Goal: Task Accomplishment & Management: Manage account settings

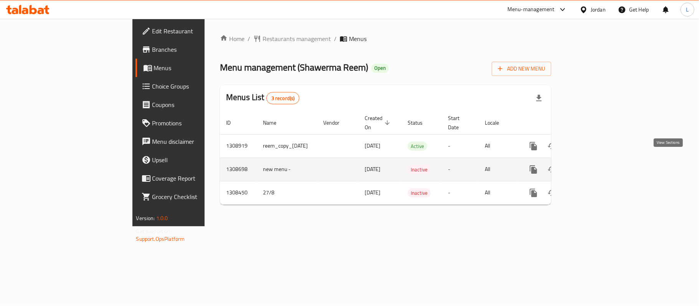
click at [592, 166] on icon "enhanced table" at bounding box center [588, 169] width 7 height 7
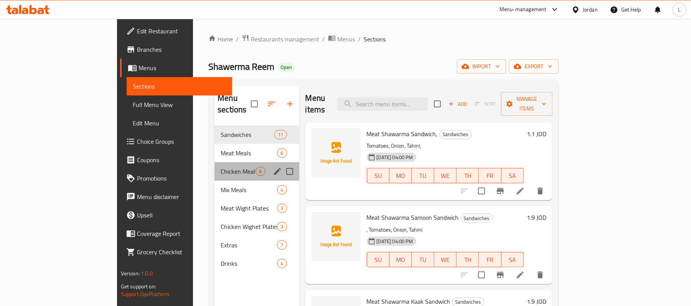
click at [214, 169] on div "Chicken Meals 6" at bounding box center [256, 171] width 84 height 18
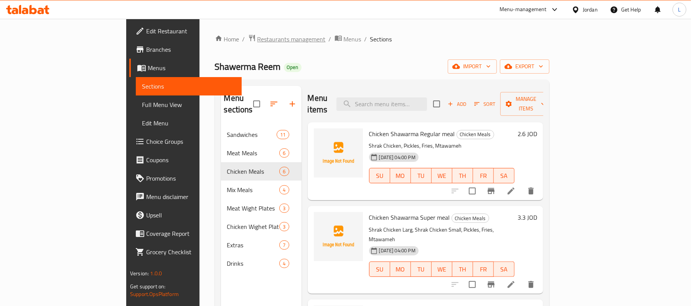
click at [257, 42] on span "Restaurants management" at bounding box center [291, 39] width 68 height 9
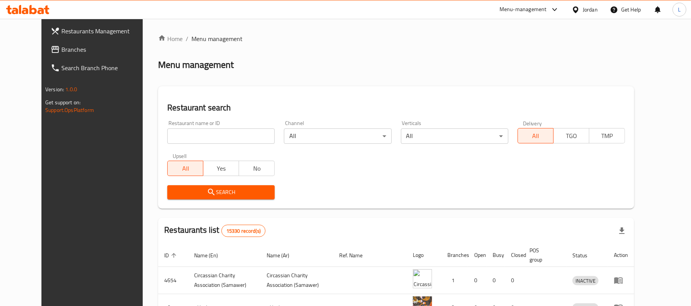
click at [589, 8] on div "Jordan" at bounding box center [590, 9] width 15 height 8
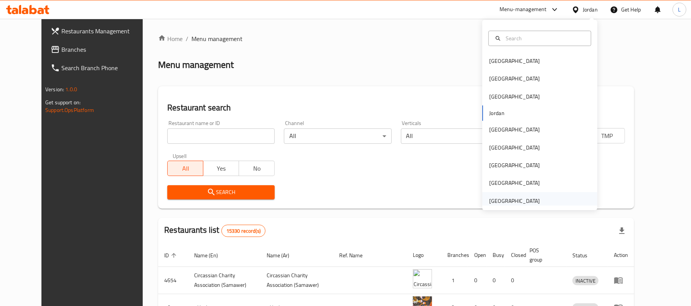
click at [502, 200] on div "[GEOGRAPHIC_DATA]" at bounding box center [514, 201] width 51 height 8
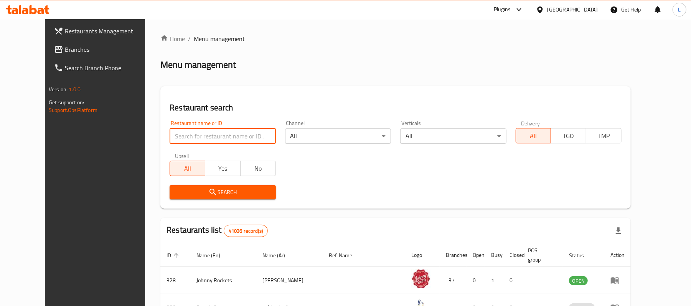
click at [192, 140] on input "search" at bounding box center [223, 136] width 106 height 15
paste input "695030"
type input "695030"
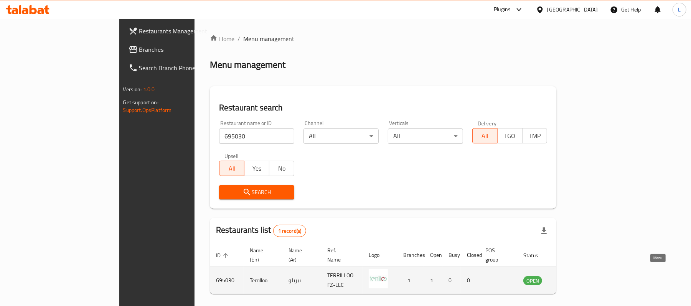
click at [572, 278] on icon "enhanced table" at bounding box center [568, 281] width 8 height 7
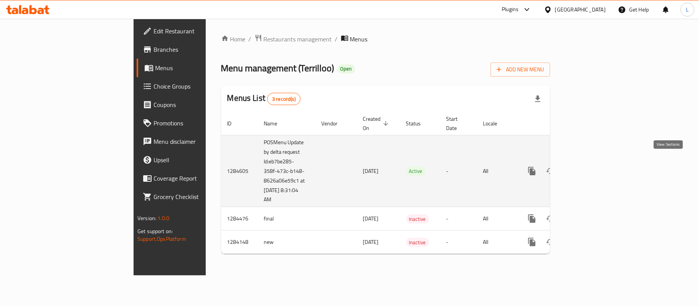
click at [592, 166] on icon "enhanced table" at bounding box center [586, 170] width 9 height 9
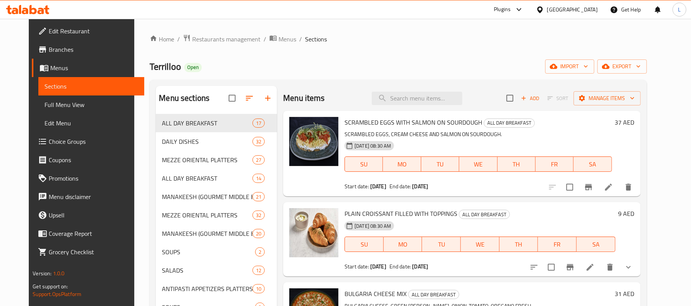
click at [49, 140] on span "Choice Groups" at bounding box center [93, 141] width 89 height 9
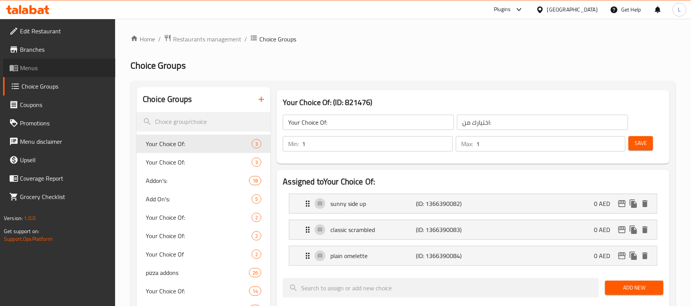
click at [28, 72] on span "Menus" at bounding box center [64, 67] width 89 height 9
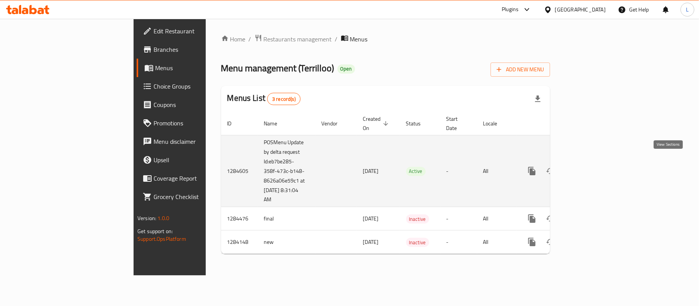
click at [592, 166] on icon "enhanced table" at bounding box center [586, 170] width 9 height 9
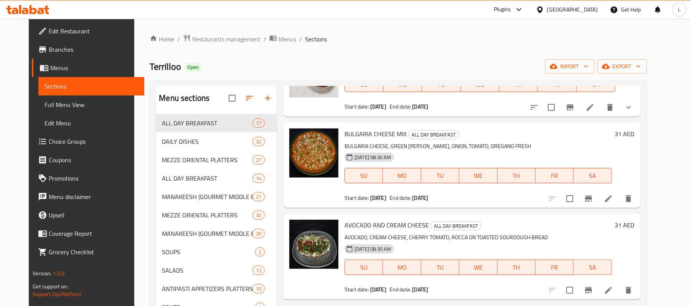
scroll to position [102, 0]
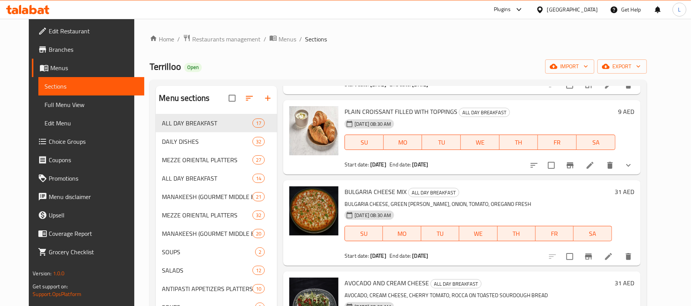
click at [595, 166] on icon at bounding box center [589, 165] width 9 height 9
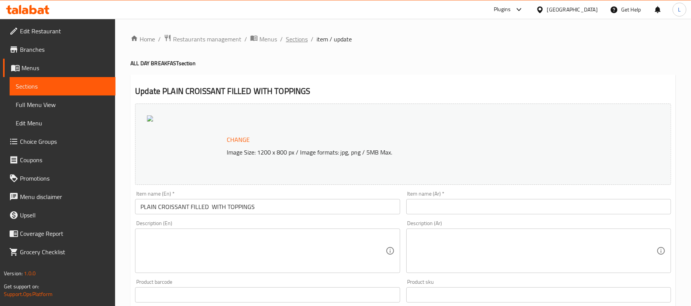
click at [296, 36] on span "Sections" at bounding box center [297, 39] width 22 height 9
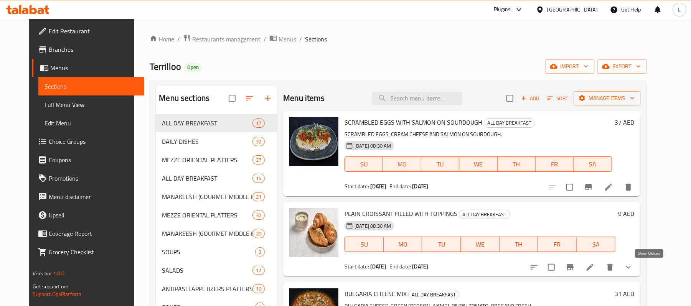
click at [631, 268] on icon "show more" at bounding box center [628, 267] width 5 height 3
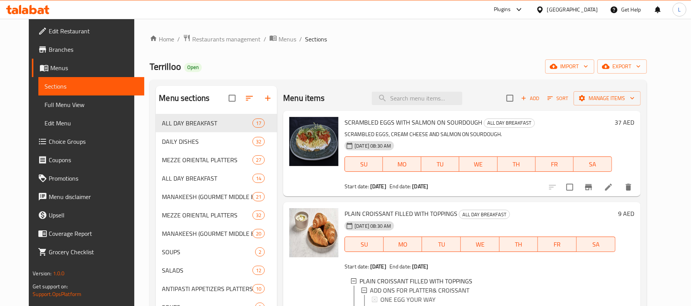
scroll to position [153, 0]
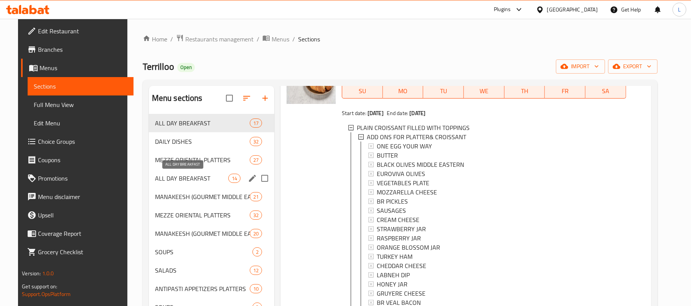
click at [170, 180] on span "ALL DAY BREAKFAST" at bounding box center [191, 178] width 73 height 9
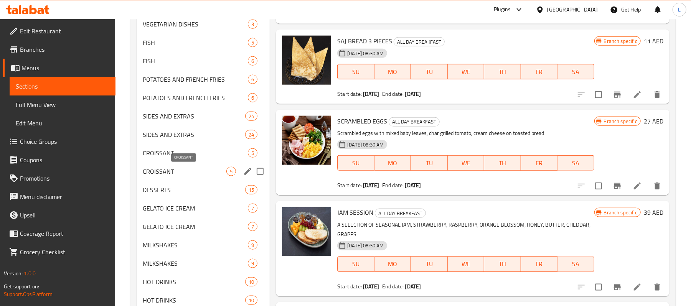
scroll to position [614, 0]
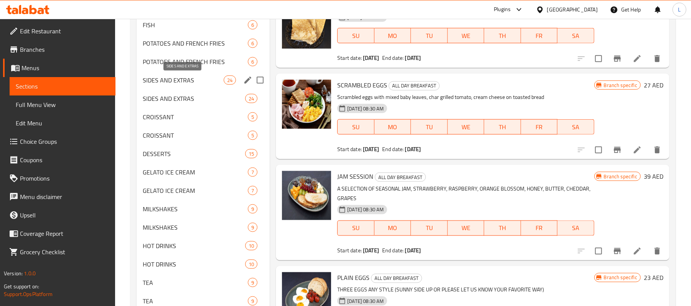
click at [167, 80] on span "SIDES AND EXTRAS" at bounding box center [183, 80] width 81 height 9
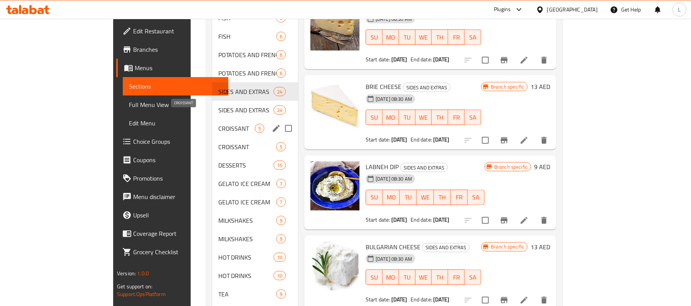
click at [218, 124] on span "CROISSANT" at bounding box center [236, 128] width 36 height 9
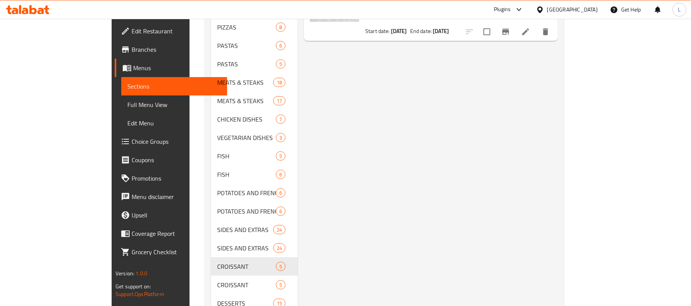
scroll to position [307, 0]
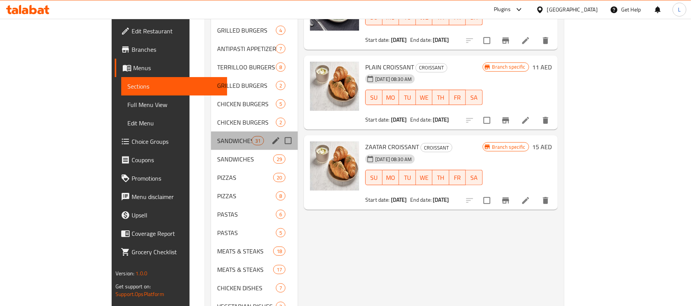
click at [211, 132] on div "SANDWICHES 31" at bounding box center [254, 141] width 87 height 18
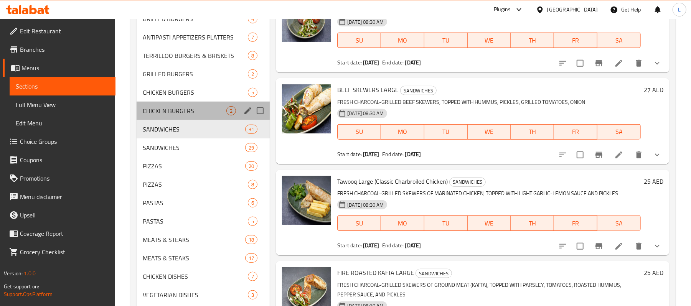
drag, startPoint x: 169, startPoint y: 103, endPoint x: 171, endPoint y: 79, distance: 24.2
click at [169, 103] on div "CHICKEN BURGERS 2" at bounding box center [203, 111] width 133 height 18
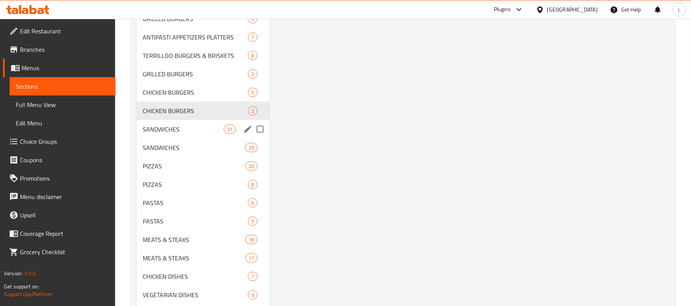
click at [180, 122] on div "SANDWICHES 31" at bounding box center [203, 129] width 133 height 18
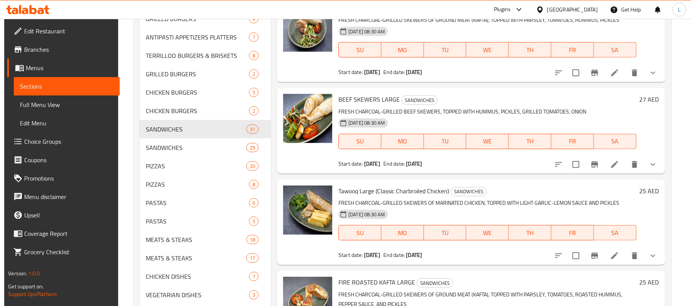
click at [611, 79] on li at bounding box center [614, 73] width 21 height 14
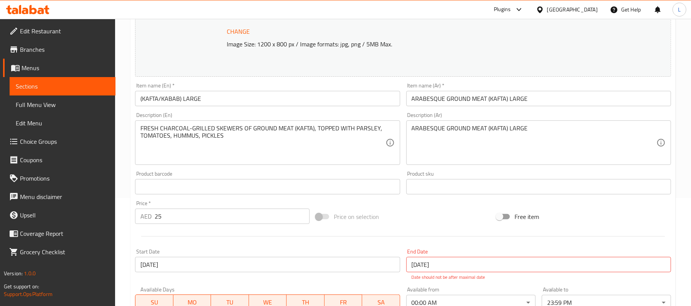
scroll to position [101, 0]
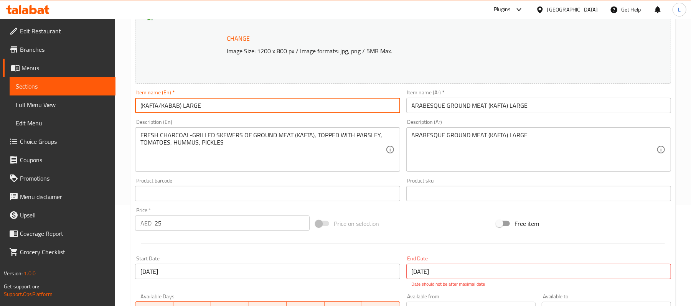
drag, startPoint x: 214, startPoint y: 101, endPoint x: 123, endPoint y: 112, distance: 92.0
click at [123, 112] on div "Home / Restaurants management / Menus / Sections / item / update SANDWICHES sec…" at bounding box center [403, 189] width 576 height 543
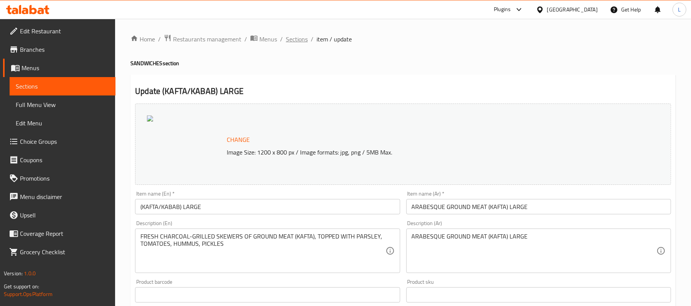
click at [298, 40] on span "Sections" at bounding box center [297, 39] width 22 height 9
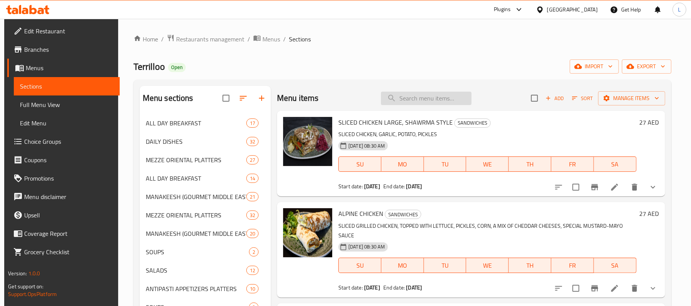
click at [393, 105] on input "search" at bounding box center [426, 98] width 91 height 13
paste input "(KAFTA/KABAB) LARGE"
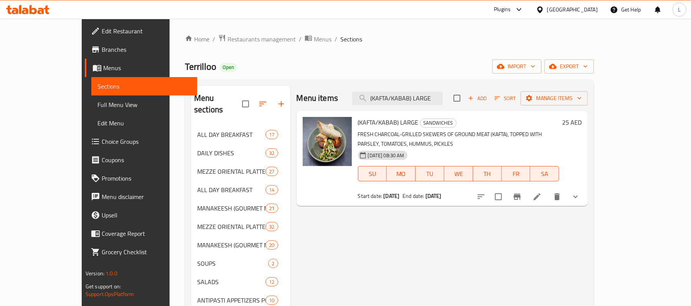
type input "(KAFTA/KABAB) LARGE"
click at [585, 194] on button "show more" at bounding box center [575, 197] width 18 height 18
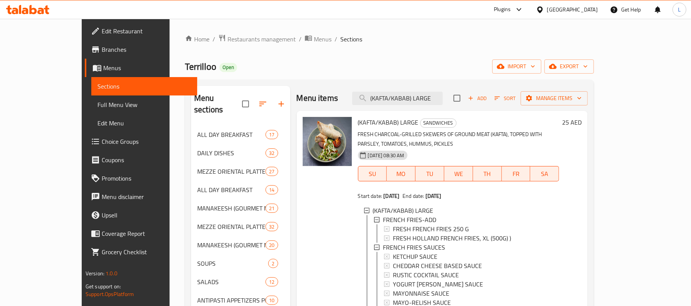
click at [185, 65] on span "Terrilloo" at bounding box center [200, 66] width 31 height 17
copy span "Terrilloo"
click at [227, 39] on span "Restaurants management" at bounding box center [261, 39] width 68 height 9
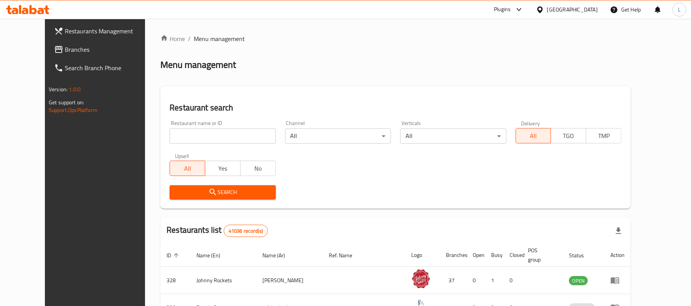
click at [205, 134] on input "search" at bounding box center [223, 136] width 106 height 15
paste input "Terrilloo"
type input "Terrilloo"
click button "Search" at bounding box center [223, 192] width 106 height 14
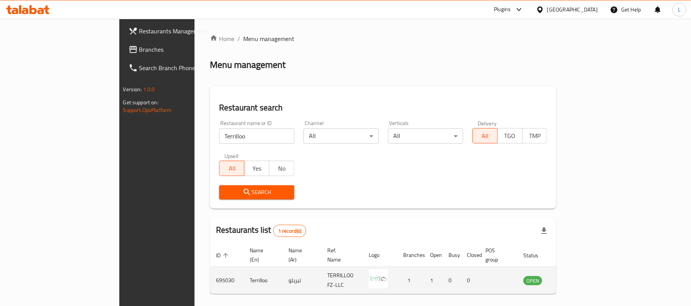
click at [572, 278] on icon "enhanced table" at bounding box center [568, 281] width 8 height 7
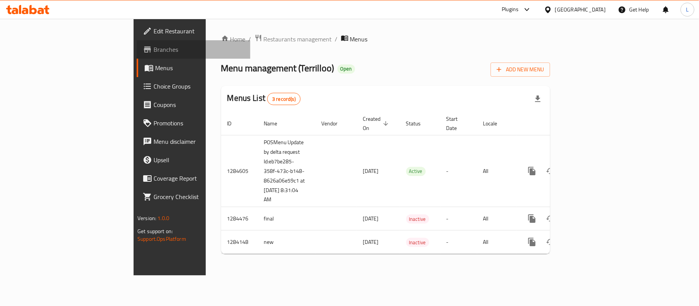
click at [153, 51] on span "Branches" at bounding box center [198, 49] width 91 height 9
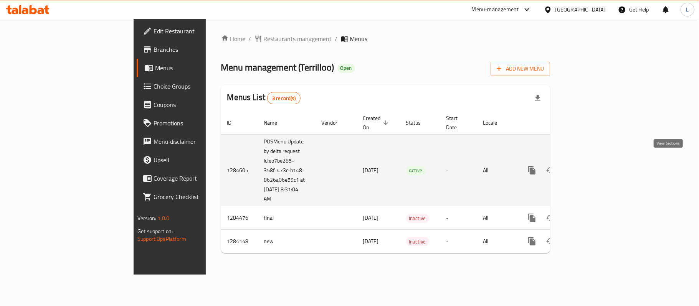
click at [592, 166] on icon "enhanced table" at bounding box center [586, 170] width 9 height 9
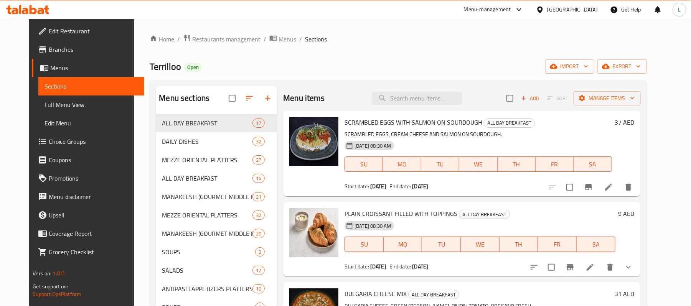
click at [311, 68] on div "Terrilloo Open import export" at bounding box center [398, 66] width 497 height 14
click at [595, 270] on icon at bounding box center [589, 267] width 9 height 9
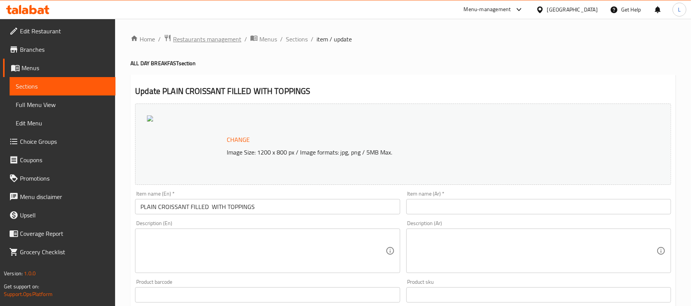
click at [211, 38] on span "Restaurants management" at bounding box center [207, 39] width 68 height 9
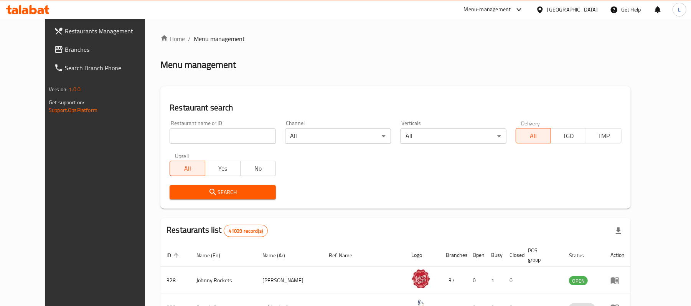
click at [223, 129] on input "search" at bounding box center [223, 136] width 106 height 15
paste input "679389"
type input "679389"
click at [177, 199] on div "Search" at bounding box center [222, 192] width 115 height 23
click at [178, 193] on span "Search" at bounding box center [223, 193] width 94 height 10
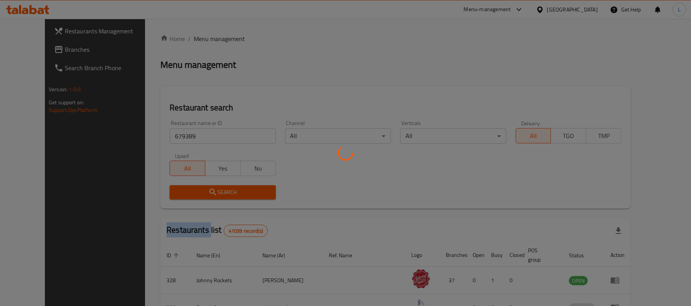
click at [178, 193] on div at bounding box center [345, 153] width 691 height 306
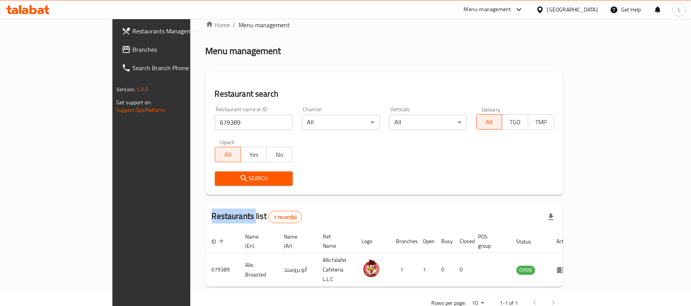
scroll to position [21, 0]
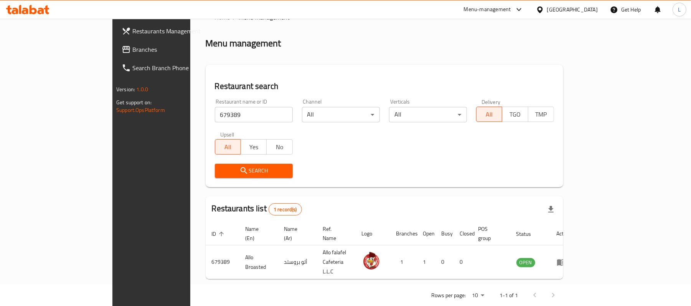
click at [520, 186] on div "Restaurant search Restaurant name or ID 679389 Restaurant name or ID Channel Al…" at bounding box center [385, 126] width 358 height 122
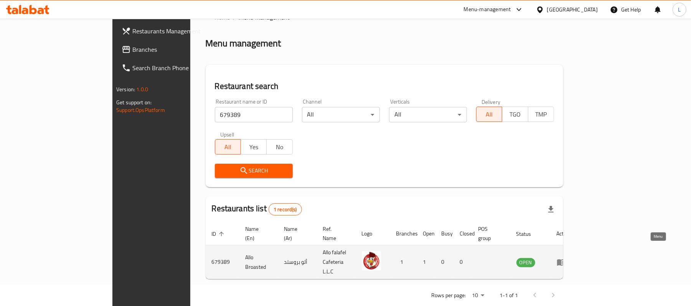
click at [571, 258] on link "enhanced table" at bounding box center [564, 262] width 14 height 9
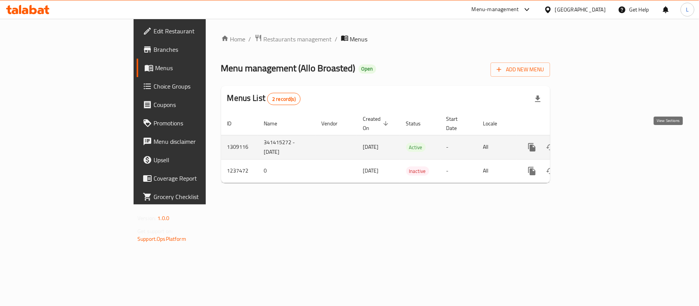
click at [592, 143] on icon "enhanced table" at bounding box center [586, 147] width 9 height 9
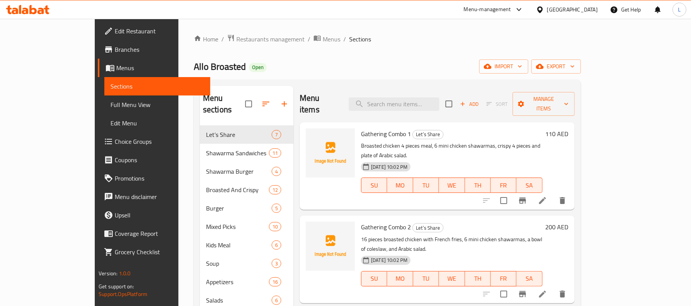
drag, startPoint x: 44, startPoint y: 45, endPoint x: 81, endPoint y: 7, distance: 53.2
click at [115, 45] on span "Branches" at bounding box center [159, 49] width 89 height 9
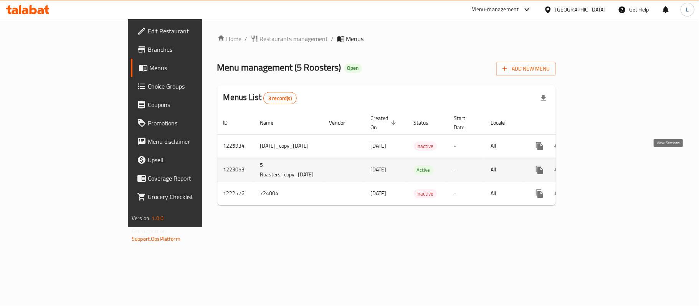
click at [598, 166] on icon "enhanced table" at bounding box center [594, 169] width 7 height 7
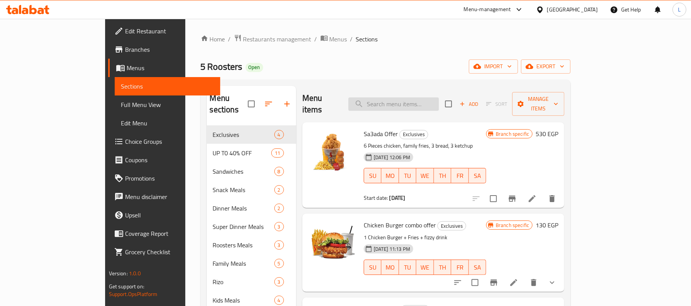
click at [423, 97] on input "search" at bounding box center [393, 103] width 91 height 13
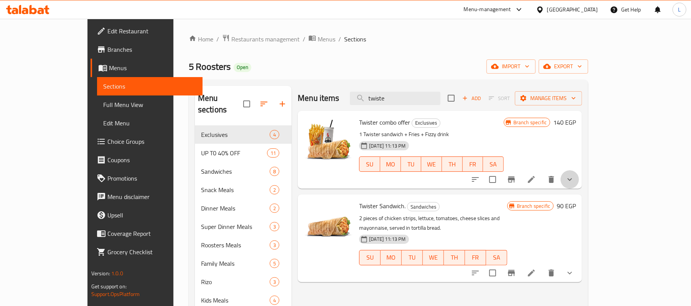
click at [579, 175] on button "show more" at bounding box center [569, 179] width 18 height 18
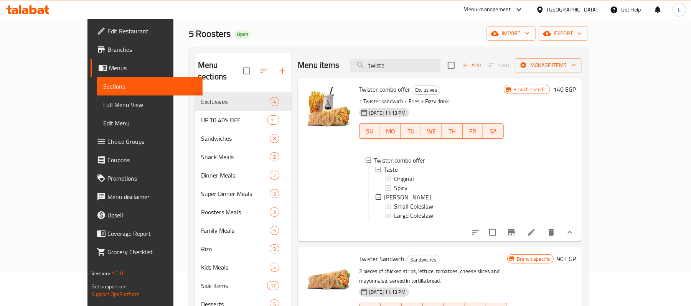
scroll to position [51, 0]
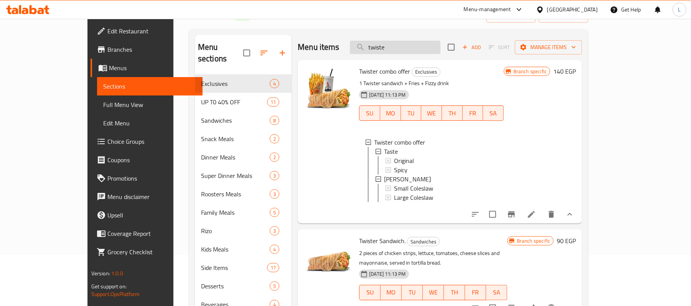
click at [409, 46] on input "twiste" at bounding box center [395, 47] width 91 height 13
paste input "Make your own Combo Sandwich"
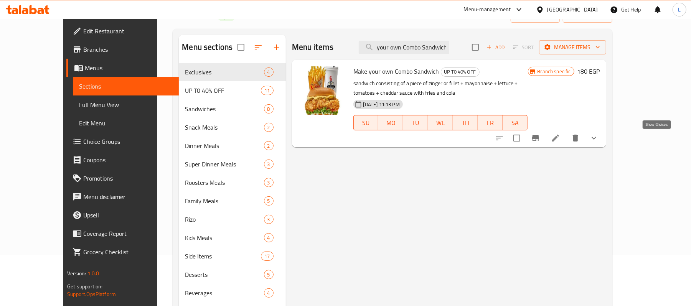
type input "Make your own Combo Sandwich"
click at [598, 140] on icon "show more" at bounding box center [593, 137] width 9 height 9
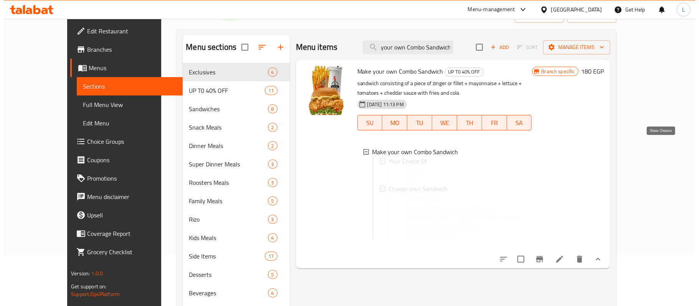
scroll to position [0, 0]
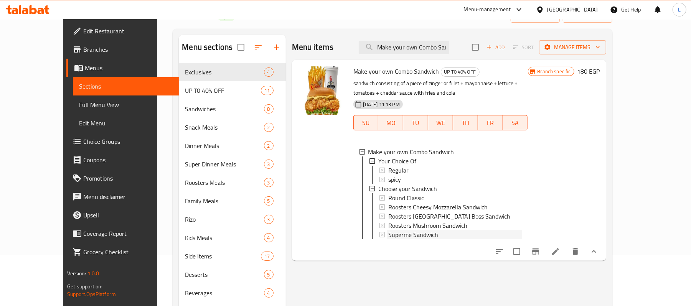
click at [410, 232] on span "Superme Sandwich" at bounding box center [413, 234] width 50 height 9
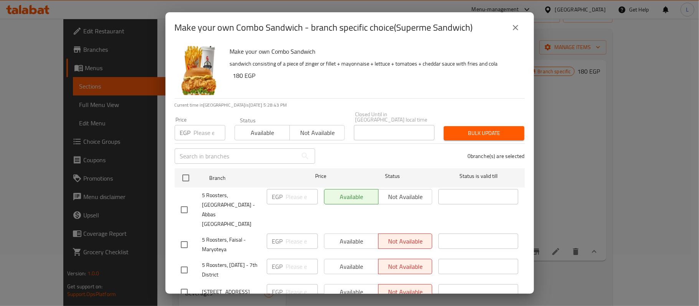
click at [215, 201] on span "5 Roosters, Nasr City - Abbas El Akkad" at bounding box center [231, 210] width 58 height 38
copy span "5 Roosters, Nasr City - Abbas El Akkad"
click at [512, 30] on icon "close" at bounding box center [514, 27] width 5 height 5
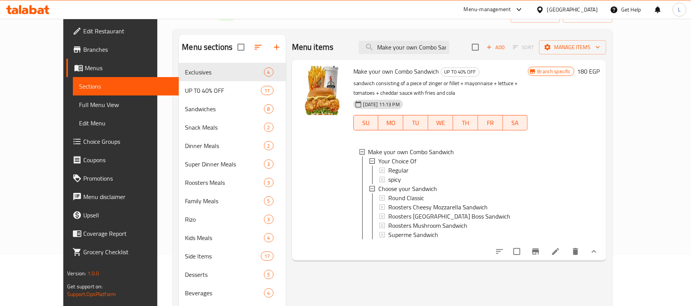
click at [83, 51] on span "Branches" at bounding box center [127, 49] width 89 height 9
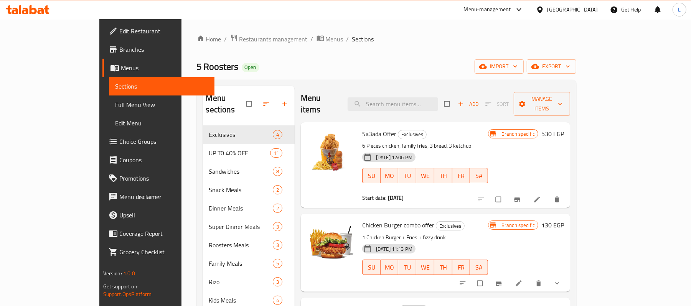
click at [530, 14] on div "Menu-management" at bounding box center [494, 9] width 72 height 18
click at [511, 8] on div "Menu-management" at bounding box center [487, 9] width 47 height 9
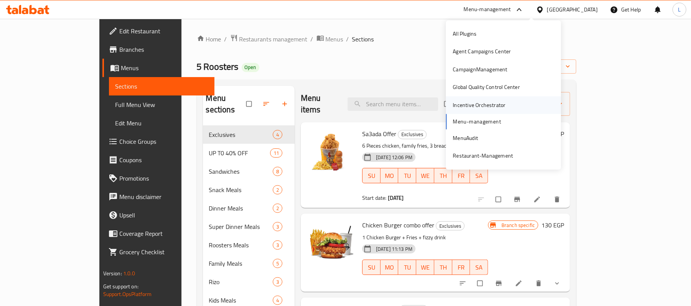
click at [485, 103] on div "Incentive Orchestrator" at bounding box center [479, 105] width 53 height 8
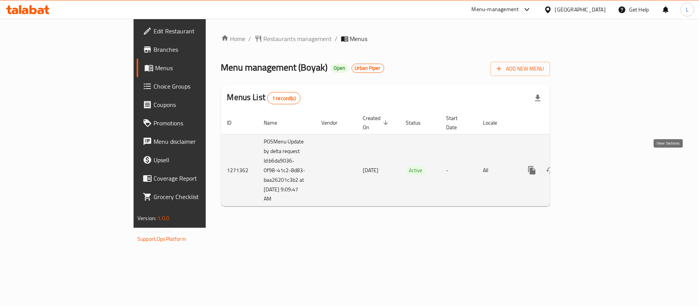
click at [592, 166] on icon "enhanced table" at bounding box center [586, 170] width 9 height 9
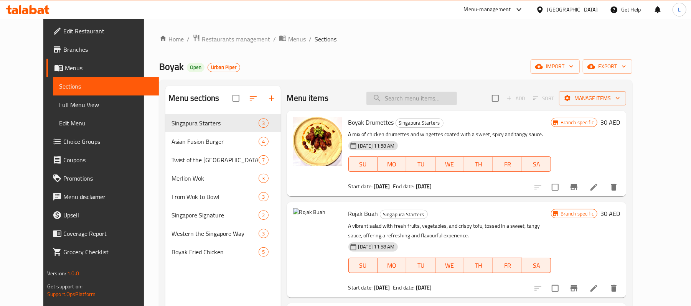
click at [408, 97] on input "search" at bounding box center [411, 98] width 91 height 13
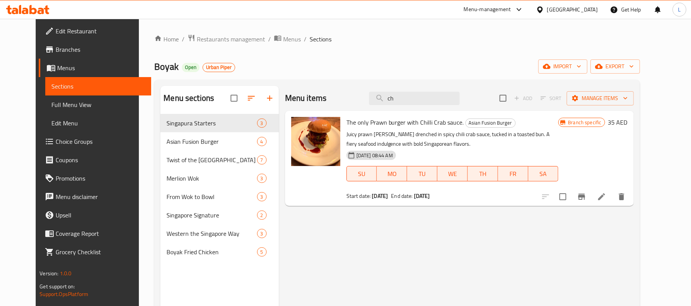
type input "c"
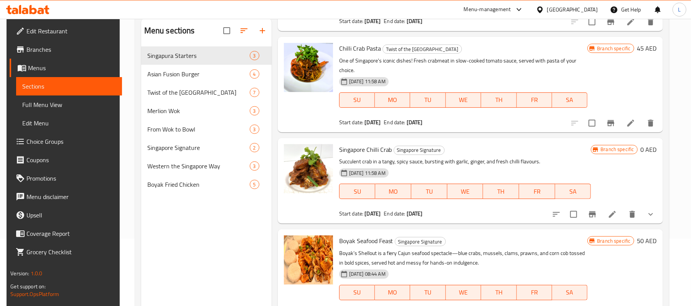
scroll to position [108, 0]
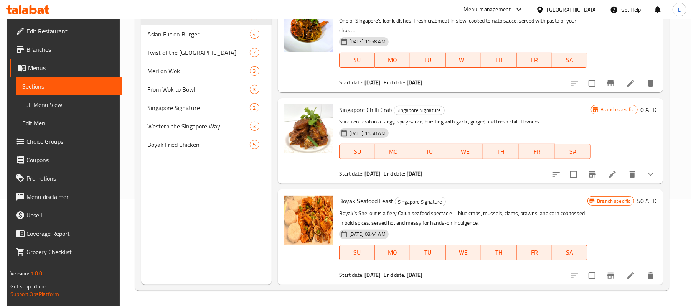
type input "crab"
click at [361, 115] on div "Singapore Chilli Crab Singapore Signature Succulent crab in a tangy, spicy sauc…" at bounding box center [465, 140] width 258 height 79
click at [359, 110] on span "Singapore Chilli Crab" at bounding box center [365, 110] width 53 height 12
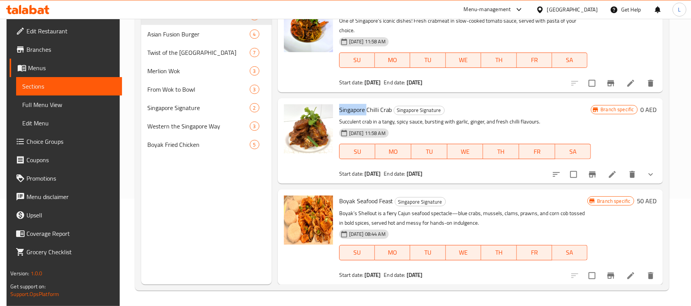
click at [359, 110] on span "Singapore Chilli Crab" at bounding box center [365, 110] width 53 height 12
copy h6 "Singapore Chilli Crab"
click at [592, 174] on icon "Branch-specific-item" at bounding box center [592, 174] width 7 height 6
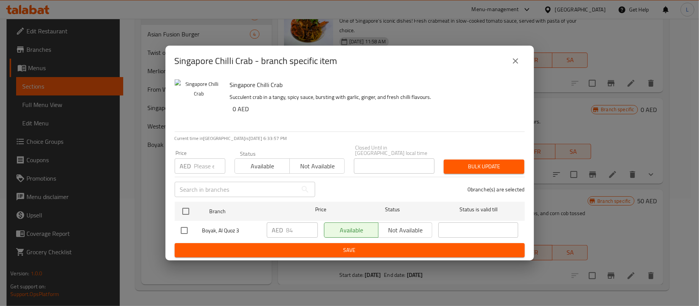
click at [514, 63] on icon "close" at bounding box center [515, 60] width 9 height 9
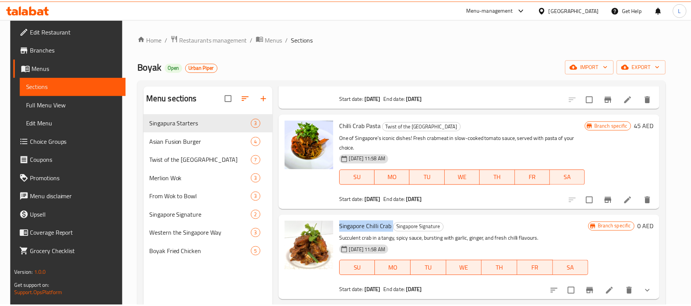
scroll to position [107, 0]
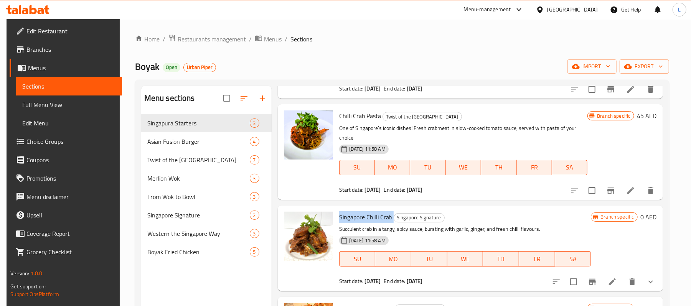
drag, startPoint x: 72, startPoint y: 48, endPoint x: 72, endPoint y: 43, distance: 5.0
click at [72, 48] on span "Branches" at bounding box center [70, 49] width 89 height 9
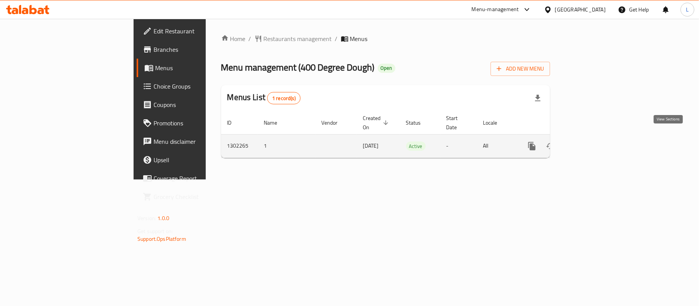
click at [590, 143] on icon "enhanced table" at bounding box center [586, 146] width 7 height 7
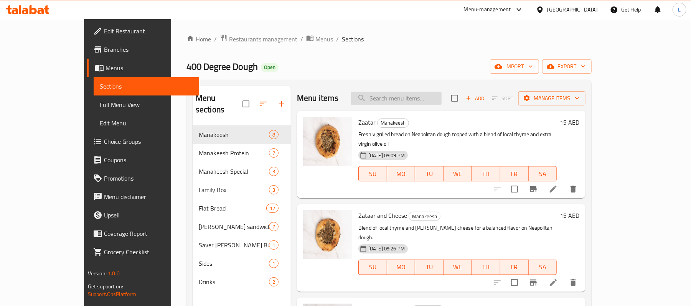
click at [399, 103] on input "search" at bounding box center [396, 98] width 91 height 13
paste input "Americano"
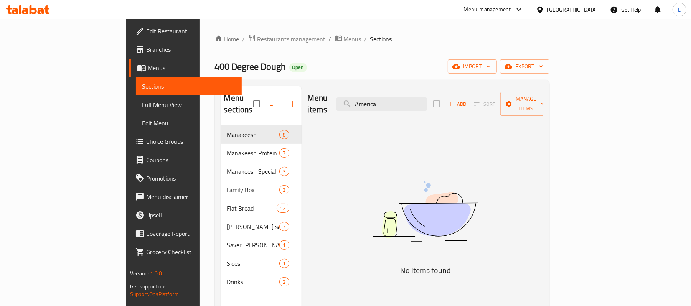
drag, startPoint x: 437, startPoint y: 102, endPoint x: 327, endPoint y: 97, distance: 109.8
click at [329, 98] on div "Menu items America Add Sort Manage items" at bounding box center [426, 104] width 236 height 36
paste input "Latte"
drag, startPoint x: 430, startPoint y: 101, endPoint x: 365, endPoint y: 98, distance: 65.3
click at [365, 98] on div "Menu items Latte Add Sort Manage items" at bounding box center [426, 104] width 236 height 36
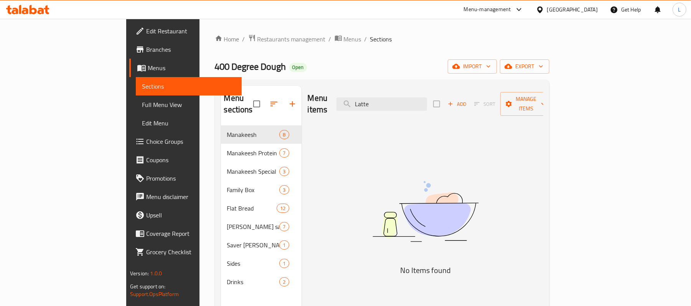
paste input "Cappuccino"
type input "Cappuccino"
click at [257, 38] on span "Restaurants management" at bounding box center [291, 39] width 68 height 9
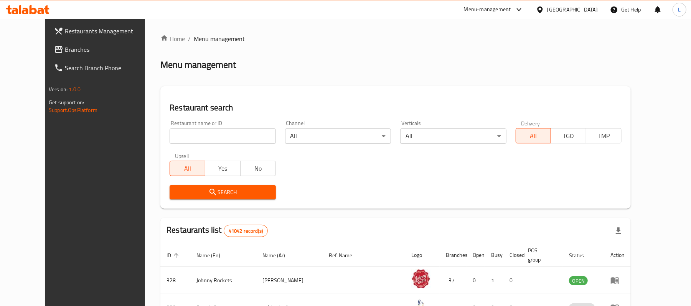
click at [213, 131] on input "search" at bounding box center [223, 136] width 106 height 15
paste input "702360"
type input "702360"
click button "Search" at bounding box center [223, 192] width 106 height 14
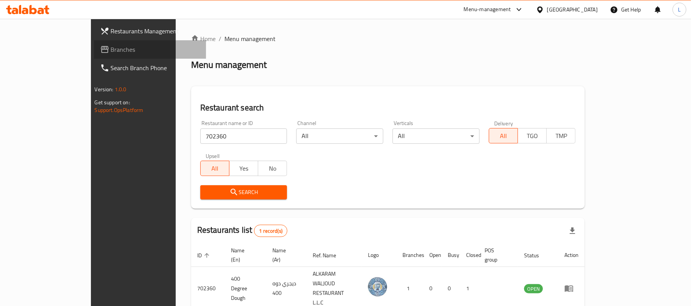
click at [111, 54] on span "Branches" at bounding box center [155, 49] width 89 height 9
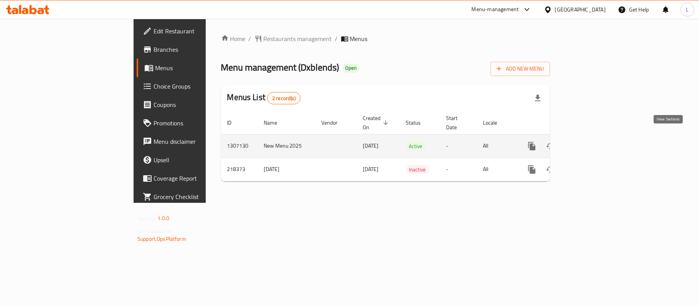
click at [596, 137] on link "enhanced table" at bounding box center [587, 146] width 18 height 18
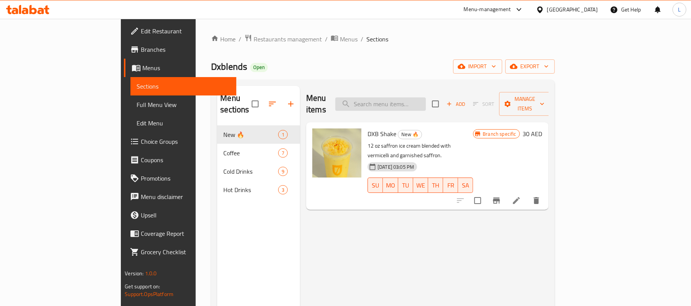
click at [426, 97] on input "search" at bounding box center [380, 103] width 91 height 13
paste input "Americano"
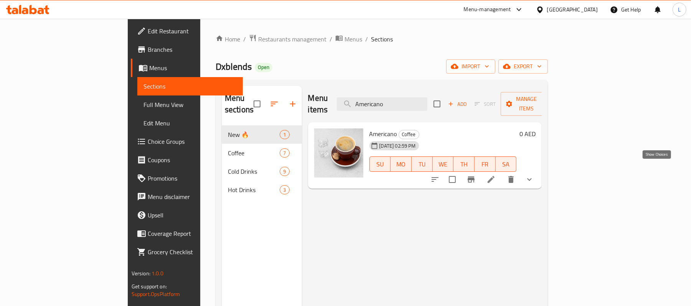
click at [534, 175] on icon "show more" at bounding box center [529, 179] width 9 height 9
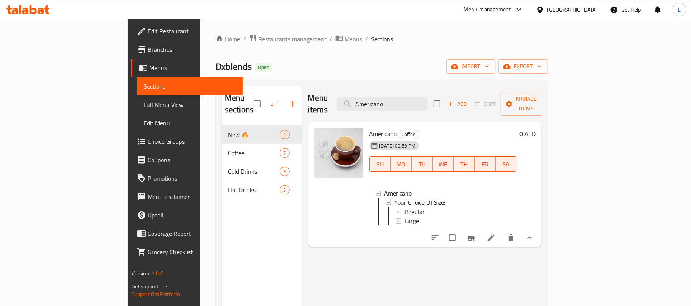
drag, startPoint x: 327, startPoint y: 97, endPoint x: 257, endPoint y: 92, distance: 70.7
click at [257, 92] on div "Menu sections New 🔥 1 Coffee 7 Cold Drinks 9 Hot Drinks 3 Menu items Americano …" at bounding box center [382, 239] width 320 height 306
paste input "Latte"
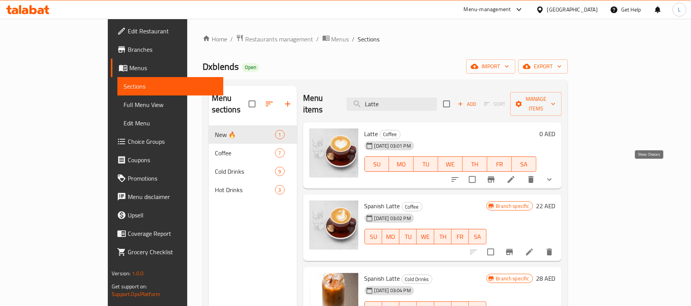
click at [554, 175] on icon "show more" at bounding box center [549, 179] width 9 height 9
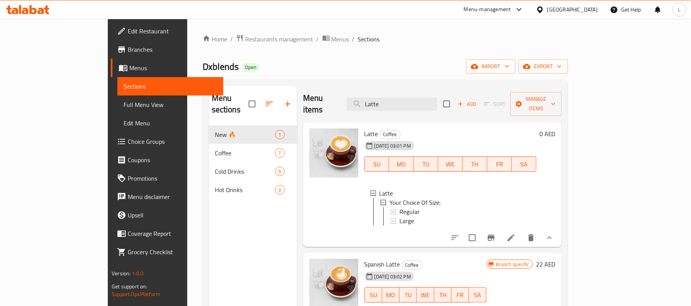
drag, startPoint x: 384, startPoint y: 92, endPoint x: 303, endPoint y: 80, distance: 82.3
click at [303, 80] on div "Menu sections New 🔥 1 Coffee 7 Cold Drinks 9 Hot Drinks 3 Menu items Latte Add …" at bounding box center [385, 239] width 365 height 318
paste input "Cappuccino"
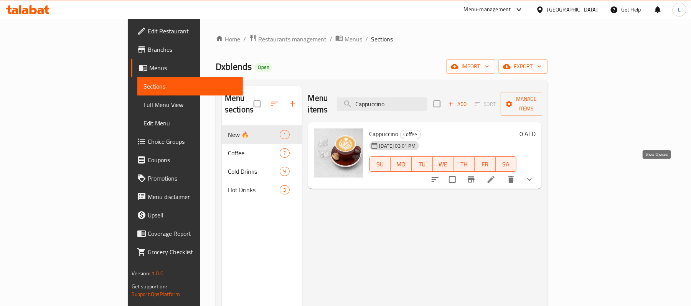
click at [534, 175] on icon "show more" at bounding box center [529, 179] width 9 height 9
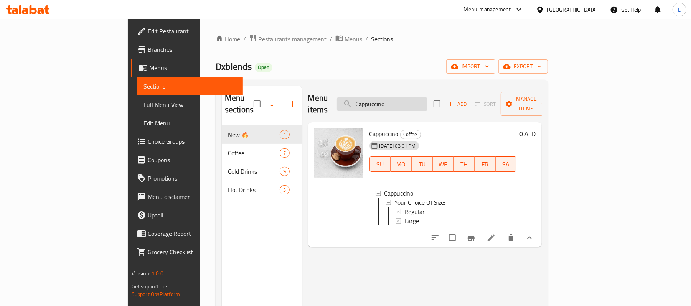
click at [425, 97] on input "Cappuccino" at bounding box center [382, 103] width 91 height 13
paste input "Mocha"
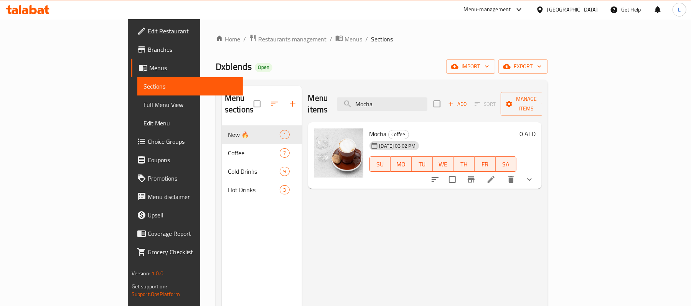
type input "Mocha"
click at [539, 170] on button "show more" at bounding box center [529, 179] width 18 height 18
